Goal: Task Accomplishment & Management: Manage account settings

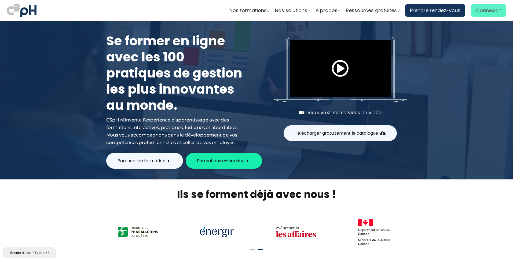
click at [480, 11] on span "Connexion" at bounding box center [489, 10] width 26 height 8
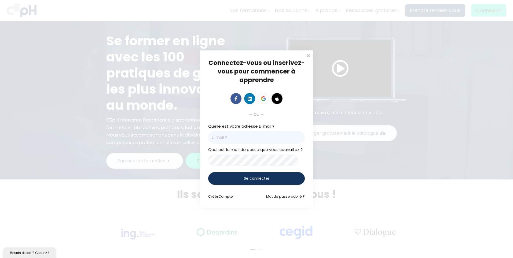
click at [244, 137] on input "email" at bounding box center [256, 137] width 97 height 13
click at [308, 55] on span at bounding box center [308, 54] width 5 height 5
